Goal: Find specific page/section: Find specific page/section

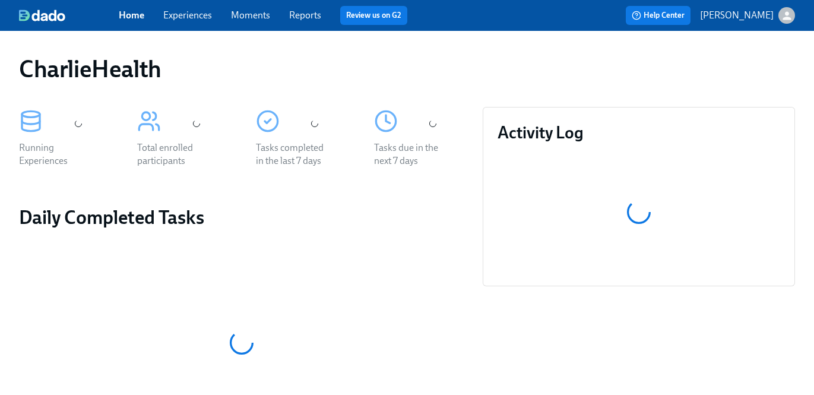
click at [203, 15] on link "Experiences" at bounding box center [187, 14] width 49 height 11
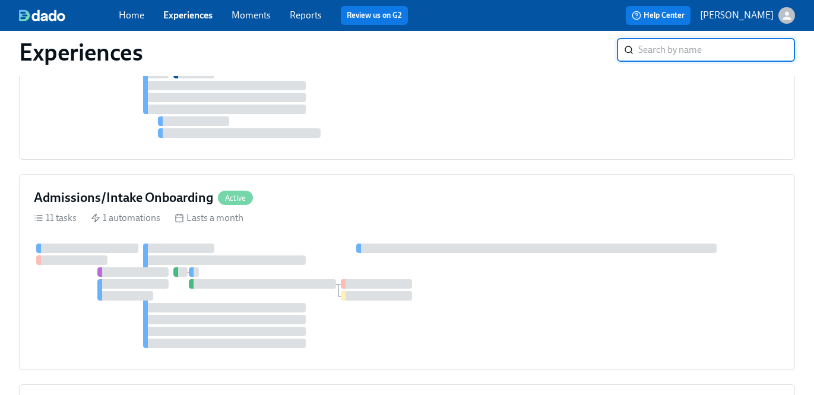
scroll to position [2297, 0]
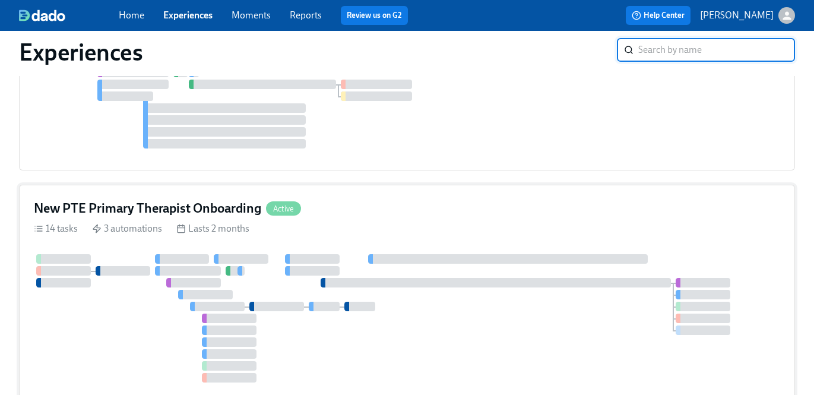
click at [374, 212] on div "New PTE Primary Therapist Onboarding Active" at bounding box center [407, 208] width 746 height 18
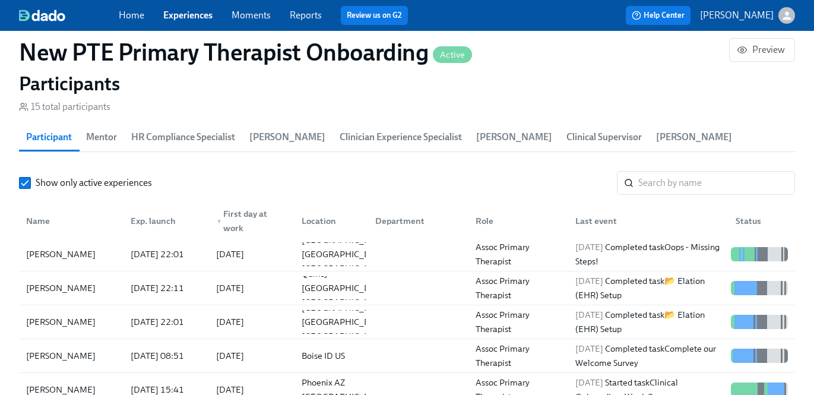
scroll to position [1084, 0]
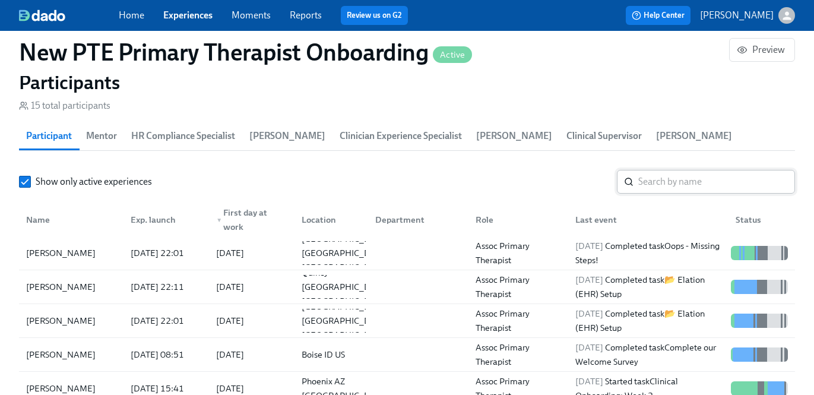
click at [684, 170] on input "search" at bounding box center [716, 182] width 157 height 24
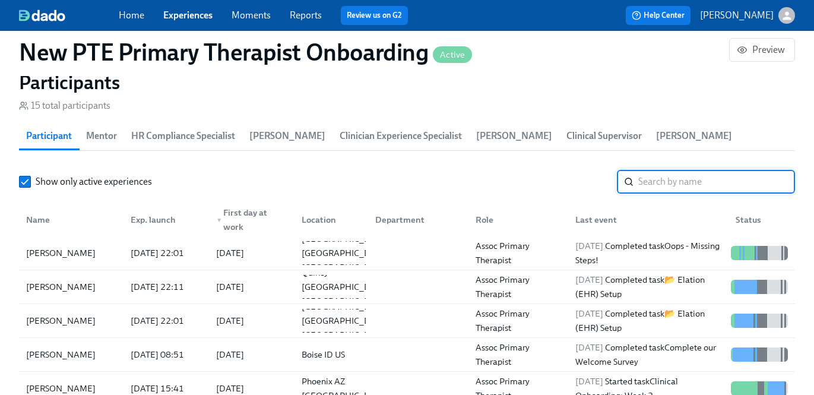
paste input "[PERSON_NAME]"
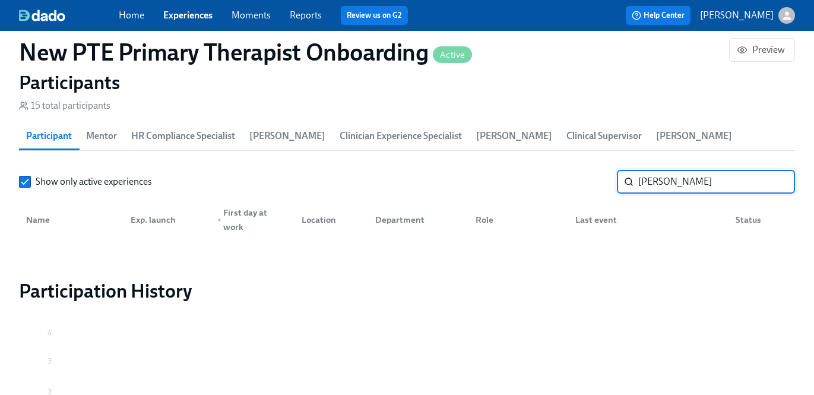
type input "[PERSON_NAME]"
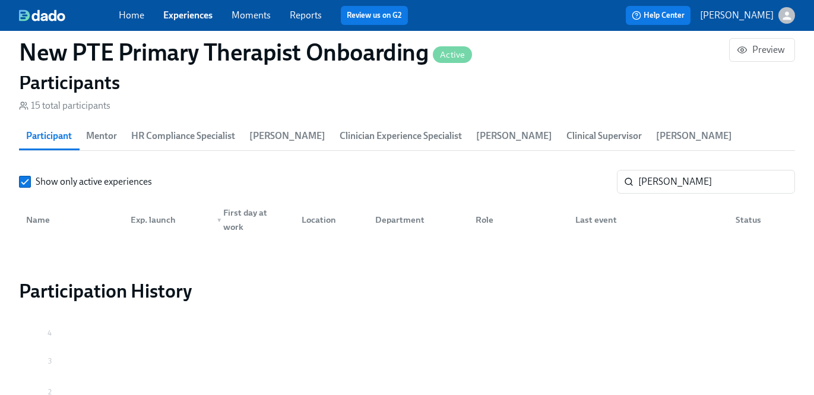
click at [204, 15] on link "Experiences" at bounding box center [187, 14] width 49 height 11
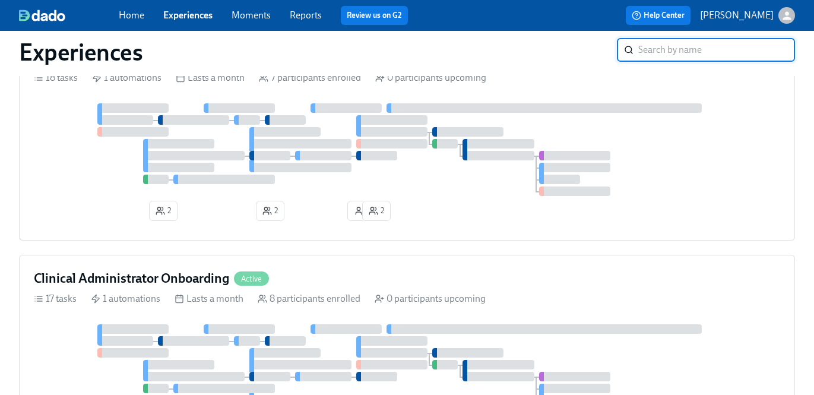
scroll to position [366, 0]
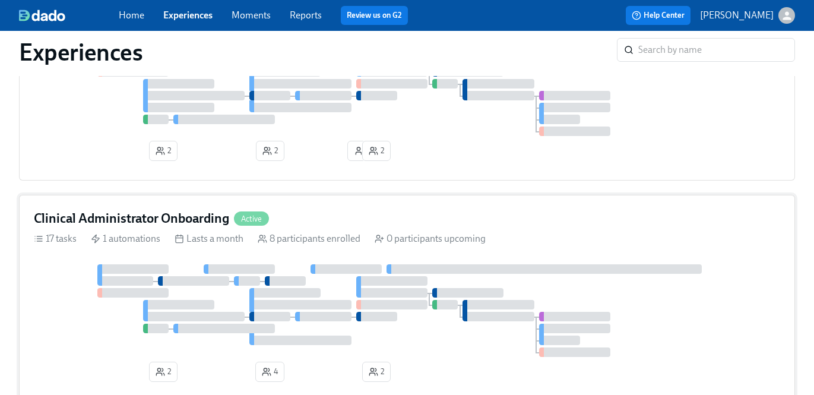
click at [287, 234] on div "Clinical Administrator Onboarding Active 17 tasks 1 automations Lasts a month 8…" at bounding box center [407, 298] width 776 height 207
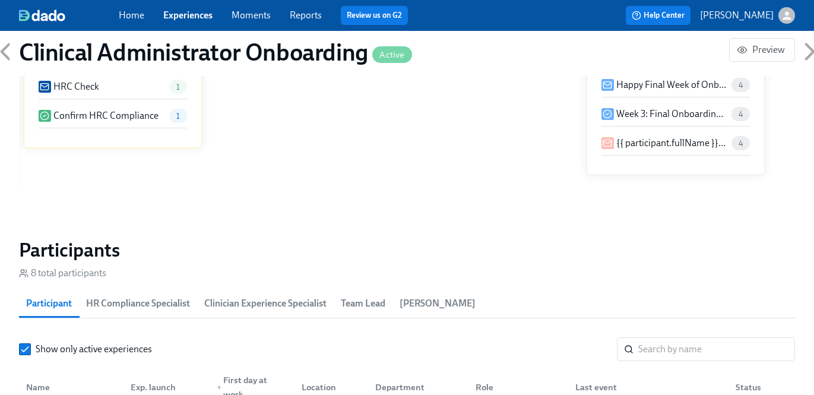
scroll to position [899, 0]
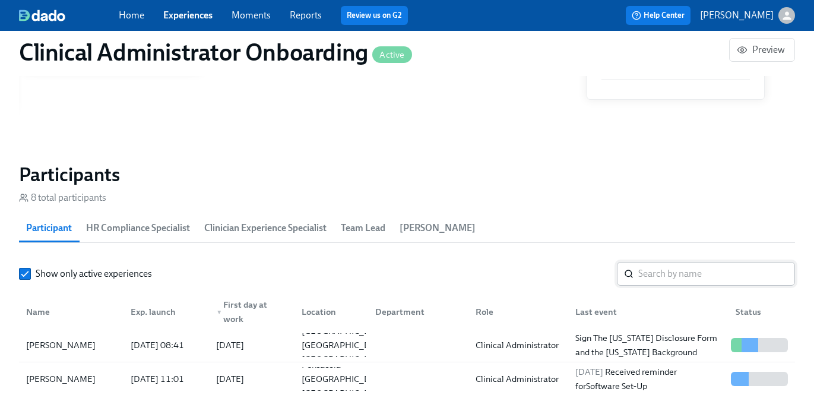
click at [649, 271] on input "search" at bounding box center [716, 274] width 157 height 24
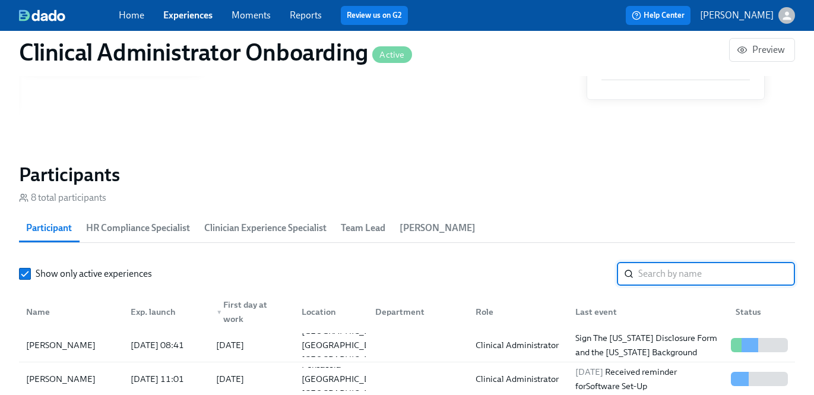
paste input "[PERSON_NAME]"
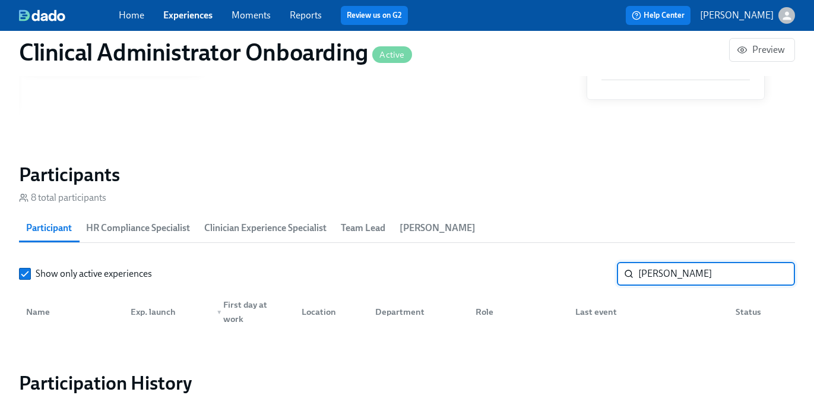
type input "[PERSON_NAME]"
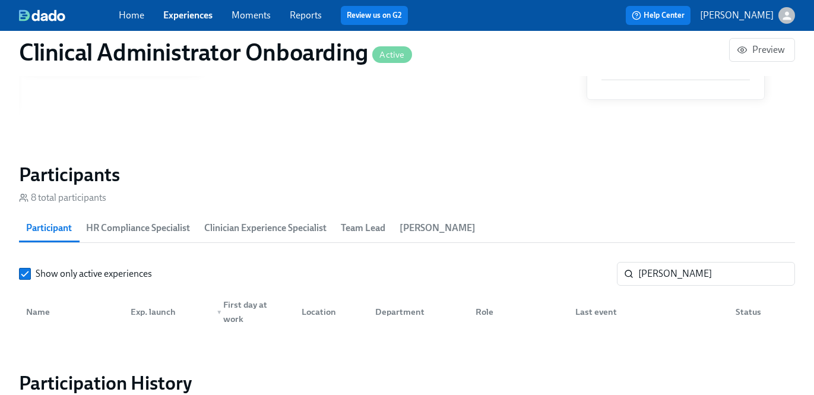
click at [179, 14] on link "Experiences" at bounding box center [187, 14] width 49 height 11
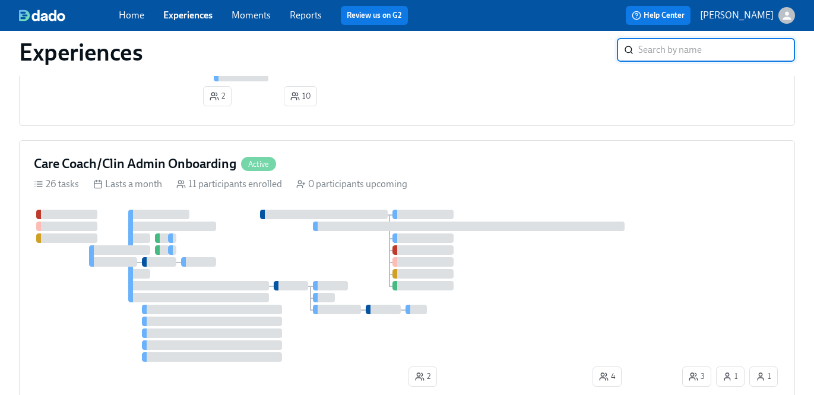
scroll to position [890, 0]
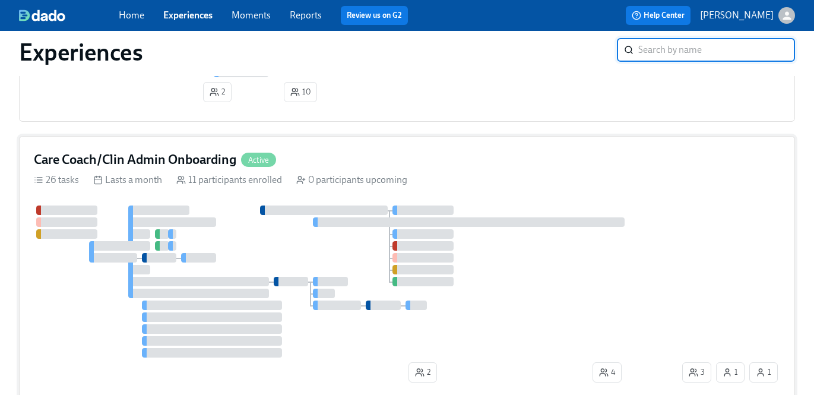
click at [308, 186] on div "0 participants upcoming" at bounding box center [351, 179] width 111 height 13
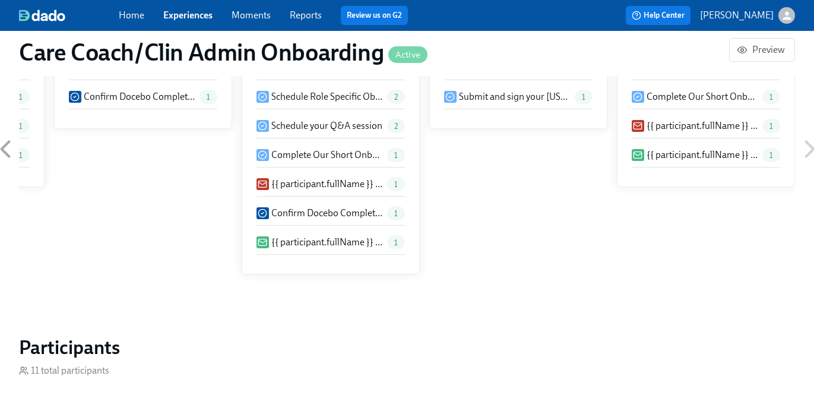
scroll to position [1019, 0]
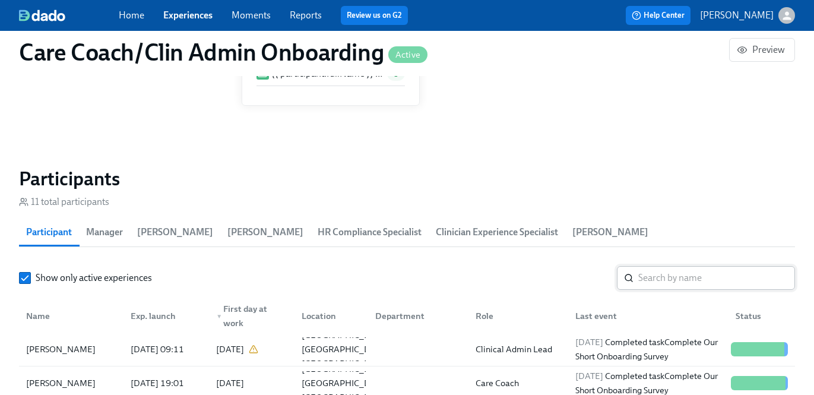
drag, startPoint x: 685, startPoint y: 268, endPoint x: 685, endPoint y: 275, distance: 7.1
click at [685, 269] on input "search" at bounding box center [716, 278] width 157 height 24
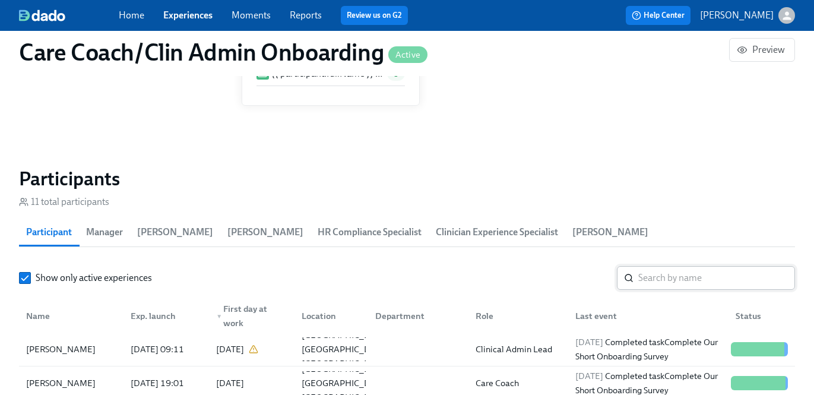
click at [684, 281] on input "search" at bounding box center [716, 278] width 157 height 24
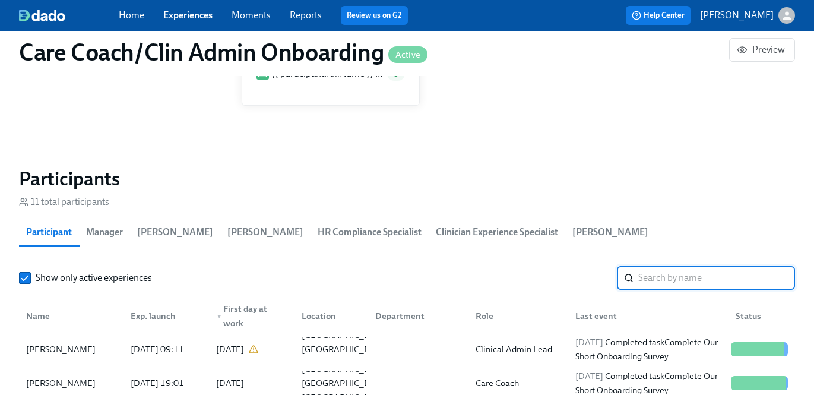
paste input "[PERSON_NAME]"
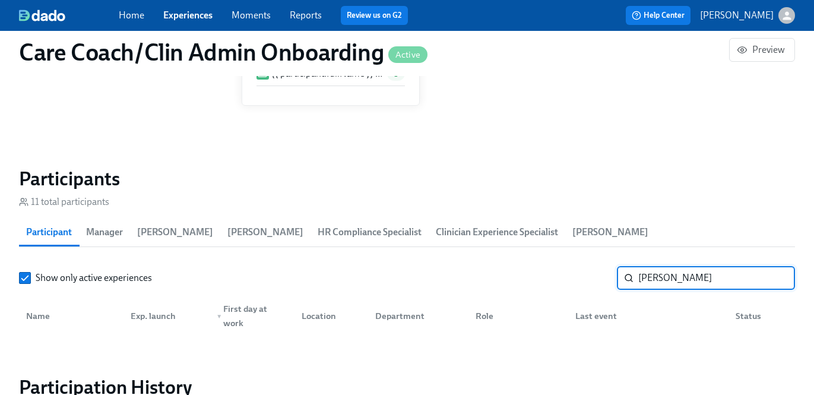
type input "[PERSON_NAME]"
click at [191, 13] on link "Experiences" at bounding box center [187, 14] width 49 height 11
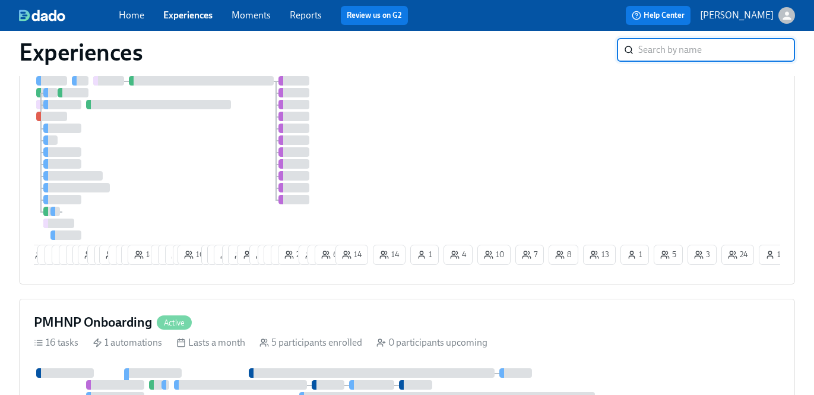
scroll to position [2064, 0]
